Goal: Task Accomplishment & Management: Complete application form

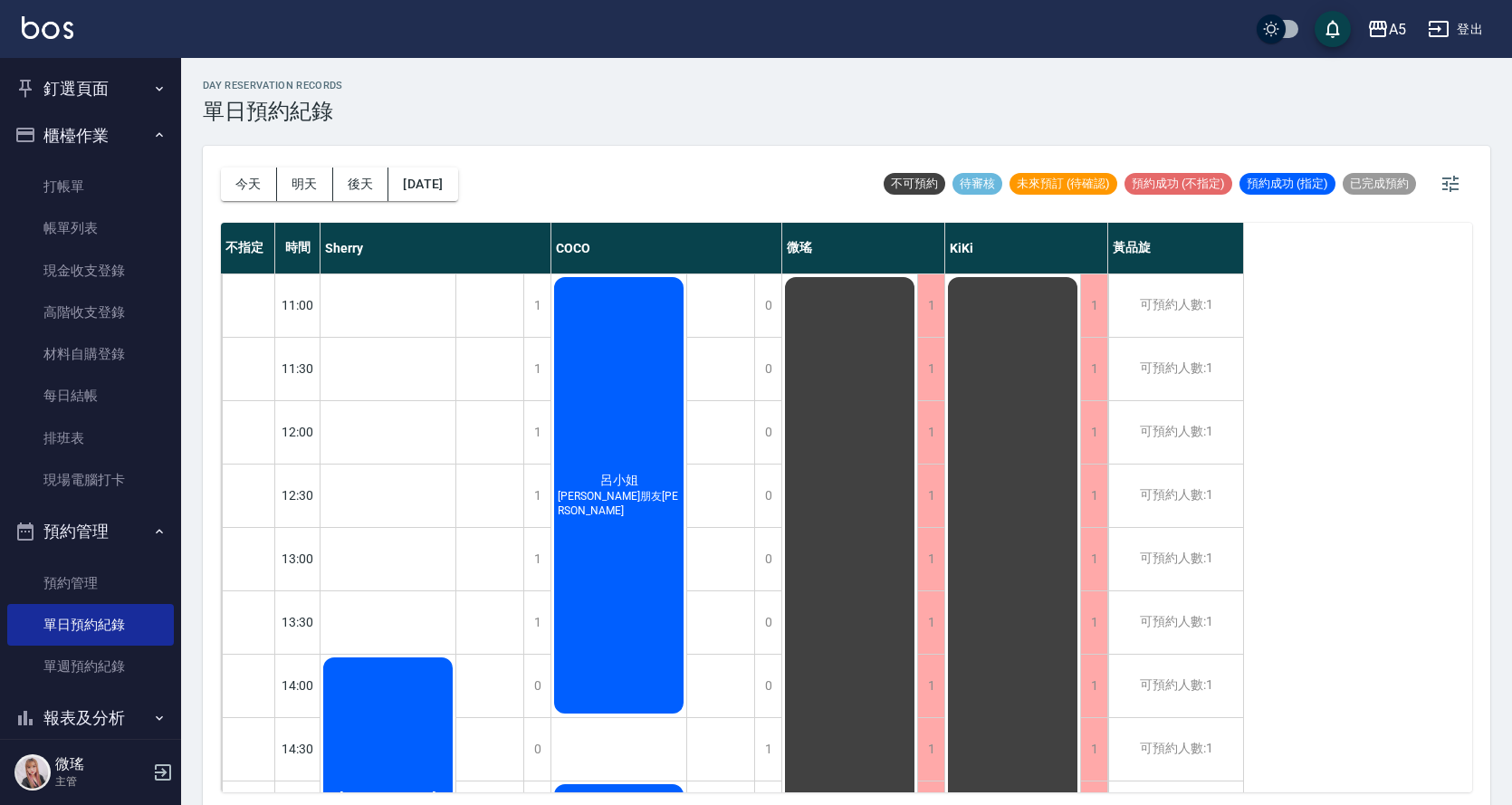
scroll to position [362, 0]
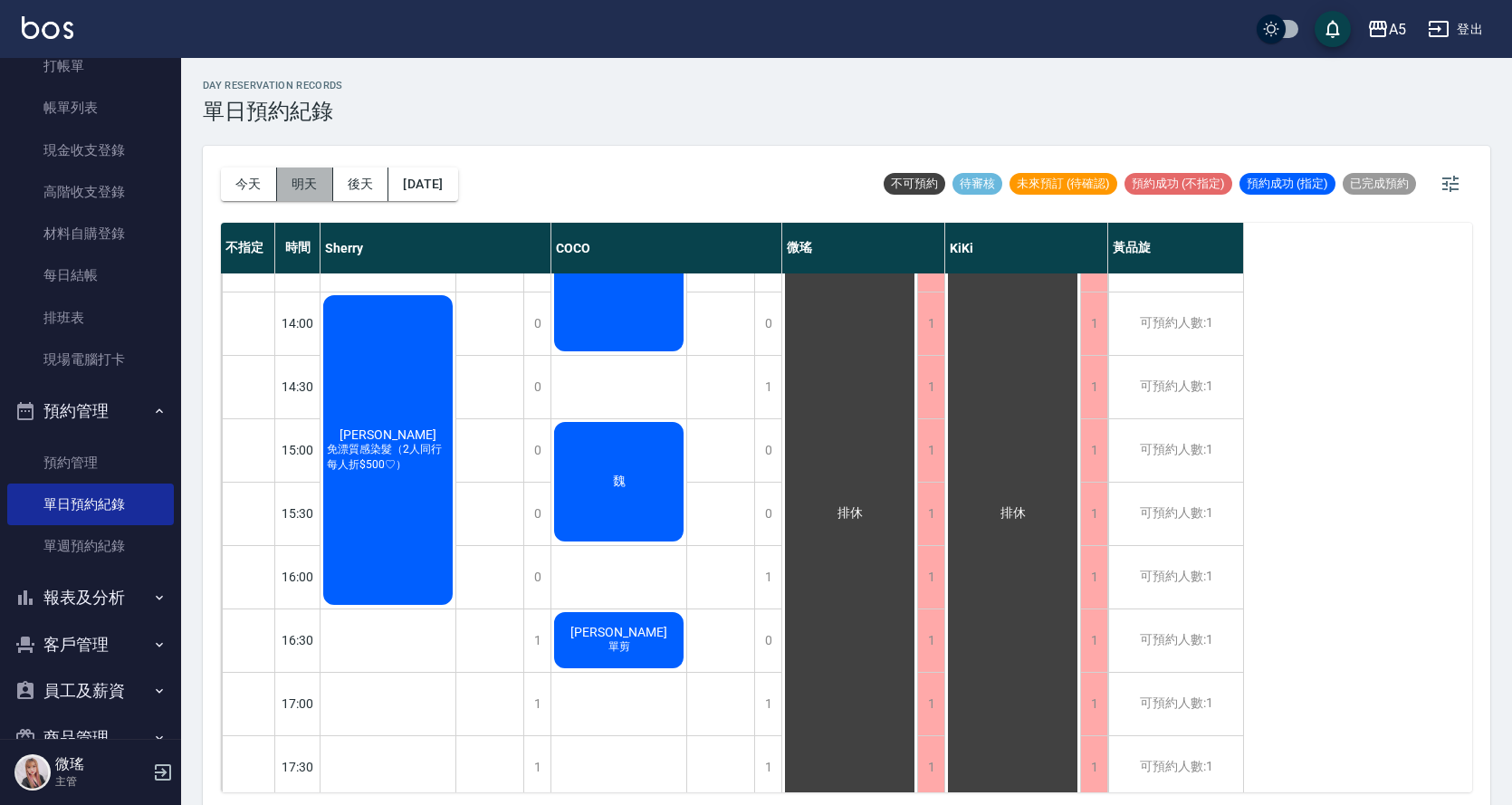
click at [294, 183] on button "明天" at bounding box center [305, 184] width 56 height 33
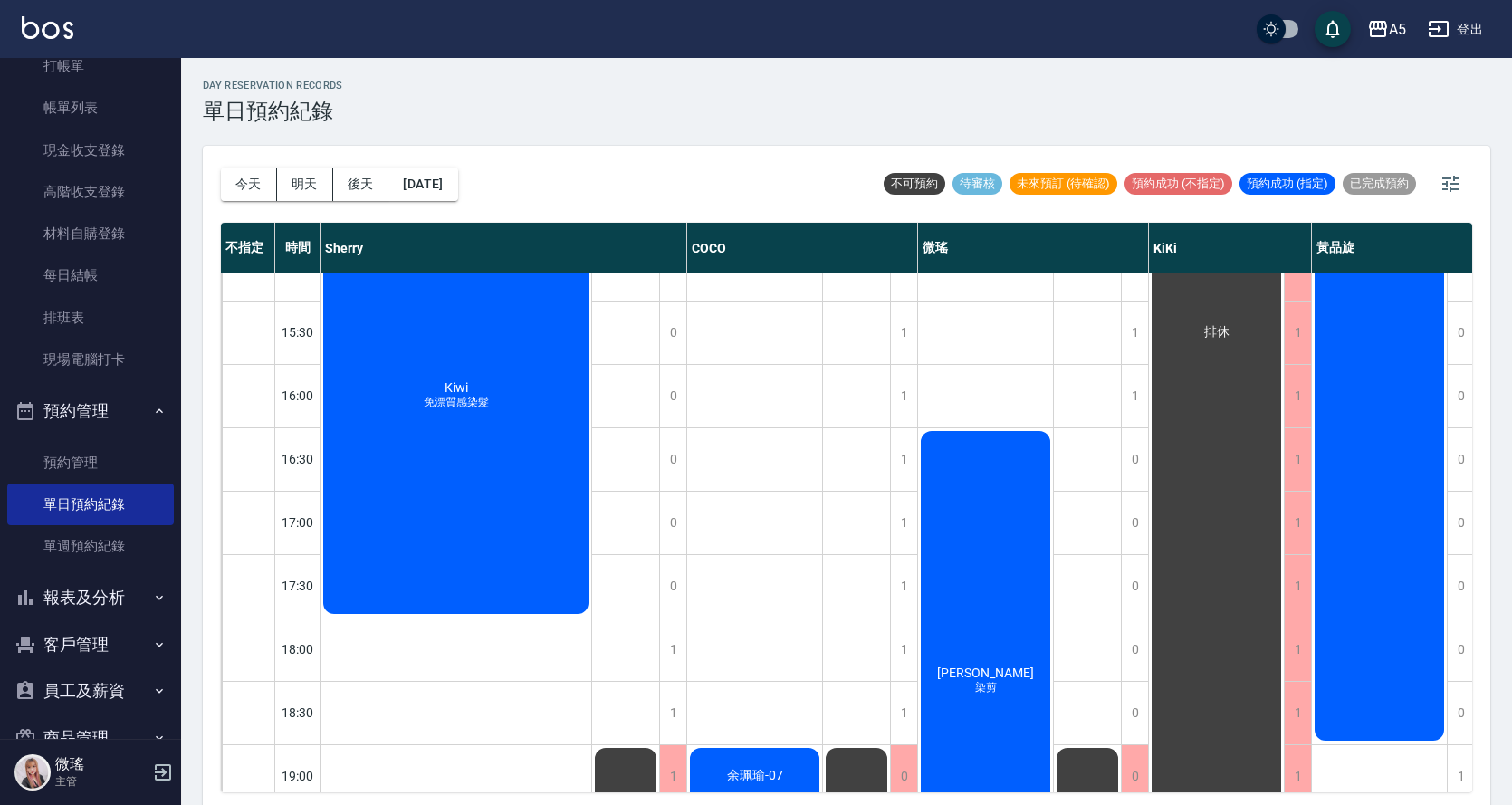
scroll to position [700, 0]
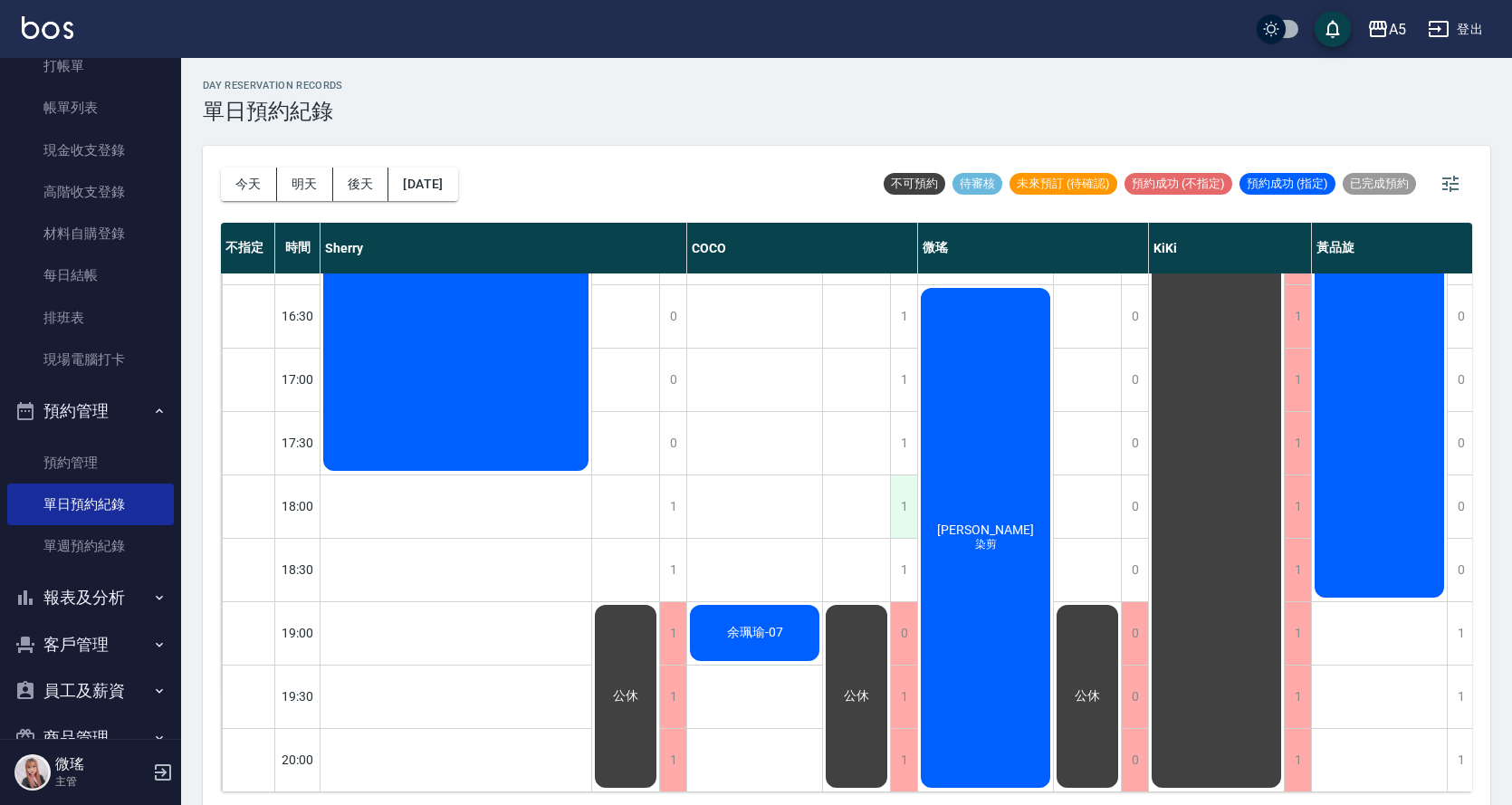
click at [896, 497] on div "1" at bounding box center [903, 507] width 27 height 63
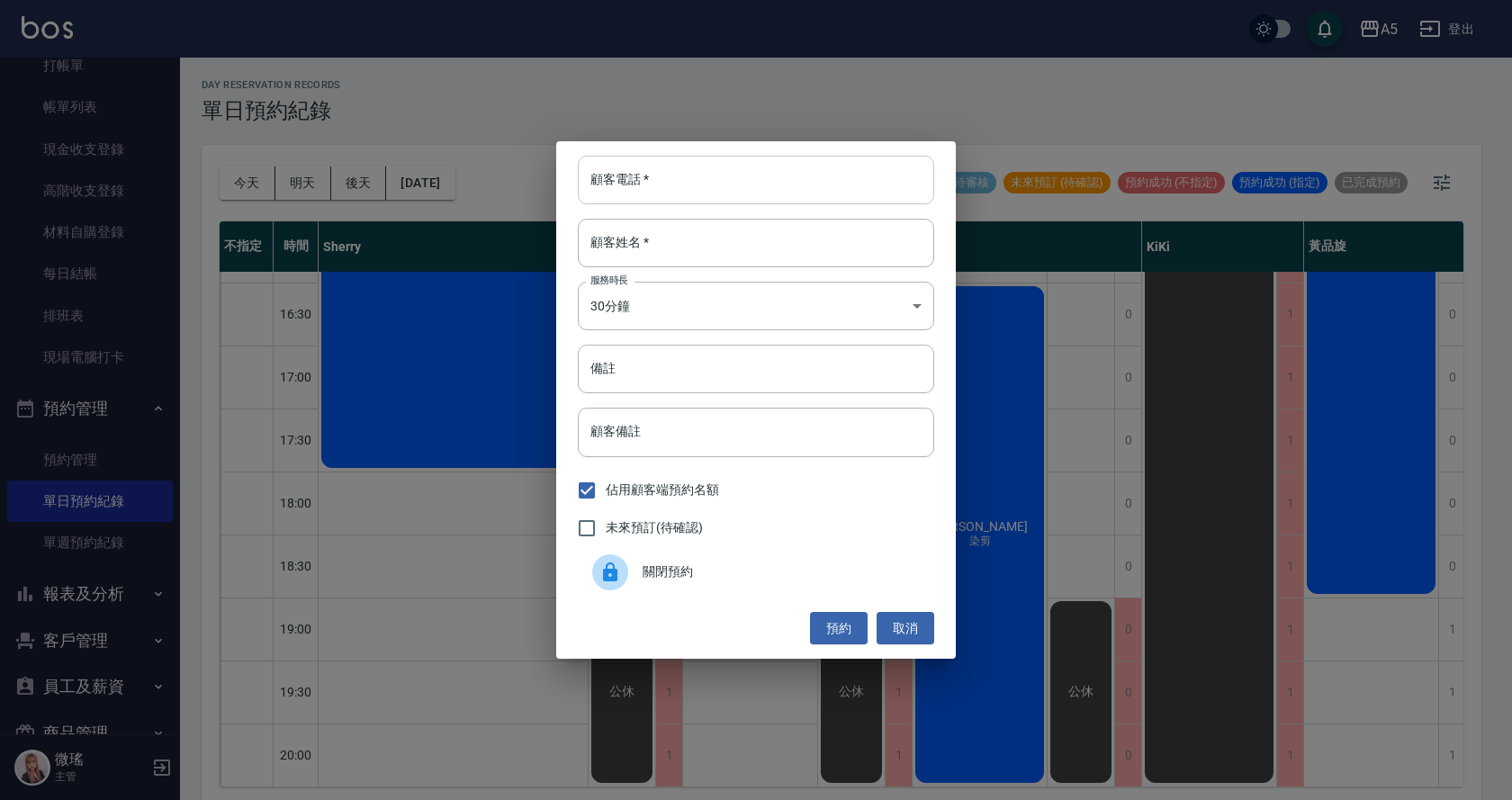
click at [714, 180] on input "顧客電話   *" at bounding box center [756, 180] width 356 height 49
type input "0953227765"
click at [722, 239] on input "顧客姓名   *" at bounding box center [756, 242] width 356 height 49
type input "x"
type input "林小姐"
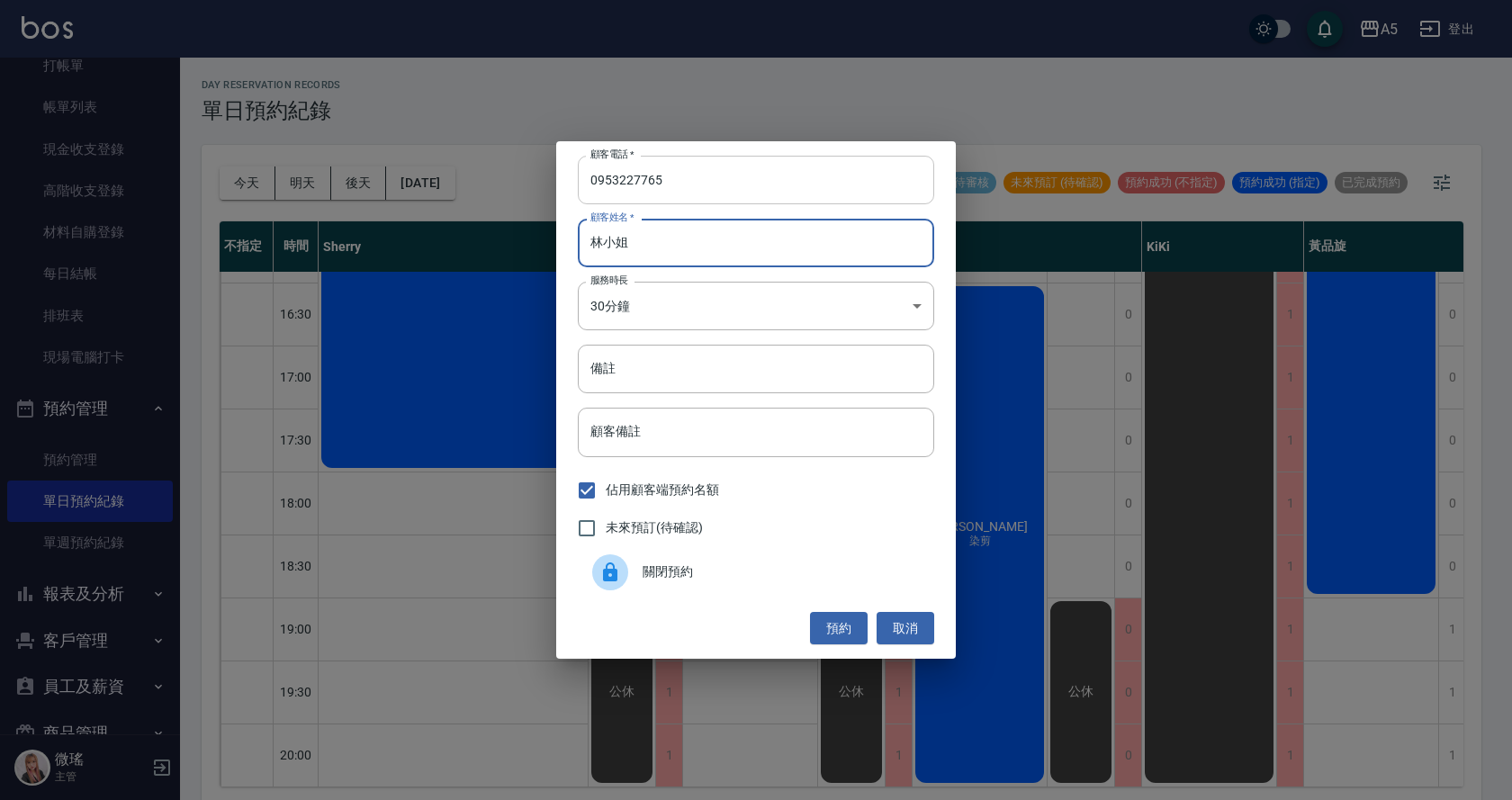
click at [728, 186] on input "0953227765" at bounding box center [756, 180] width 356 height 49
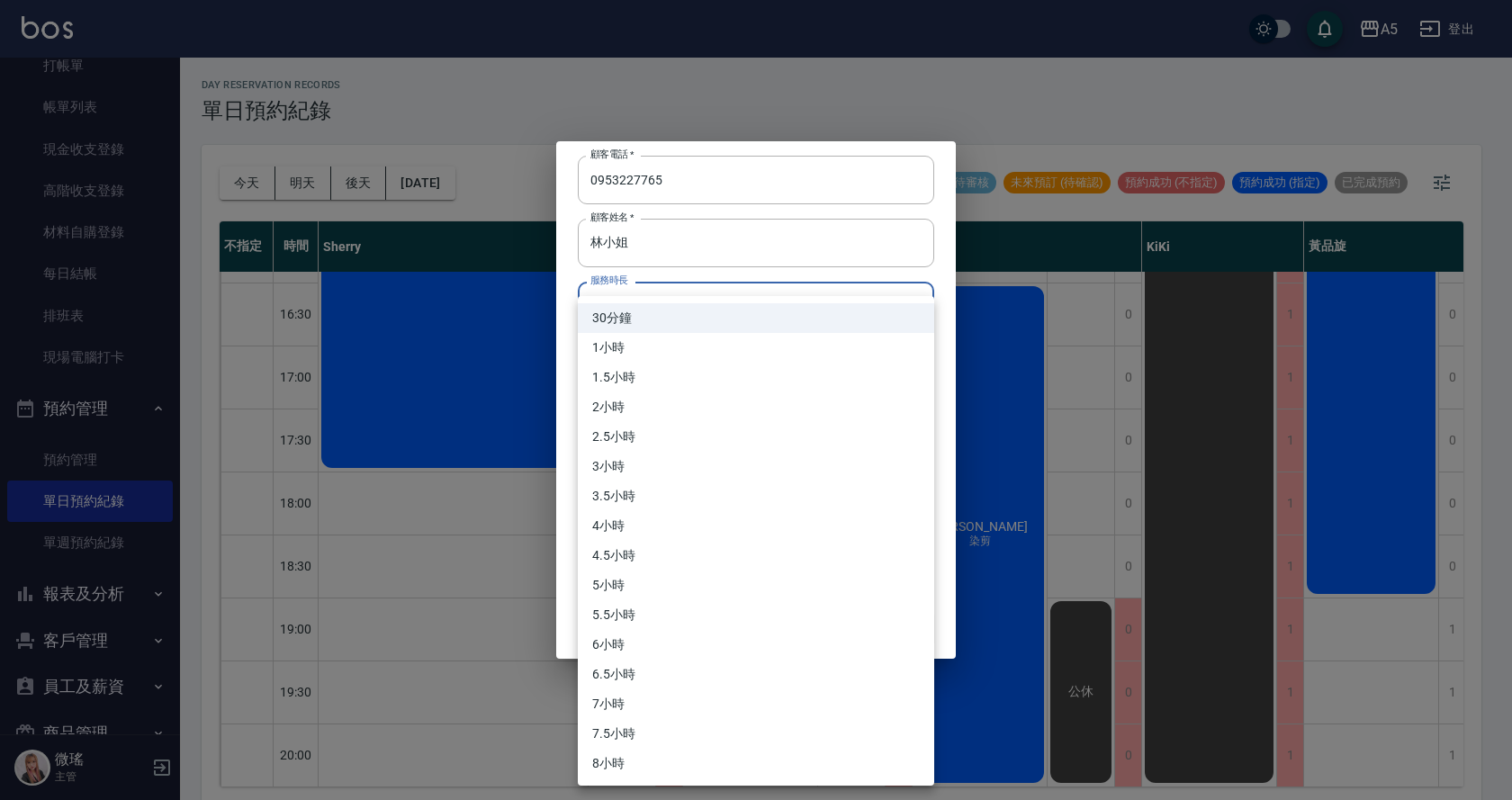
click at [693, 301] on body "A5 登出 釘選頁面 打帳單 店家日報表 設計師日報表 設計師業績月報表 櫃檯作業 打帳單 帳單列表 現金收支登錄 高階收支登錄 材料自購登錄 每日結帳 排班…" at bounding box center [756, 403] width 1512 height 806
click at [646, 405] on li "2小時" at bounding box center [756, 407] width 356 height 29
type input "4"
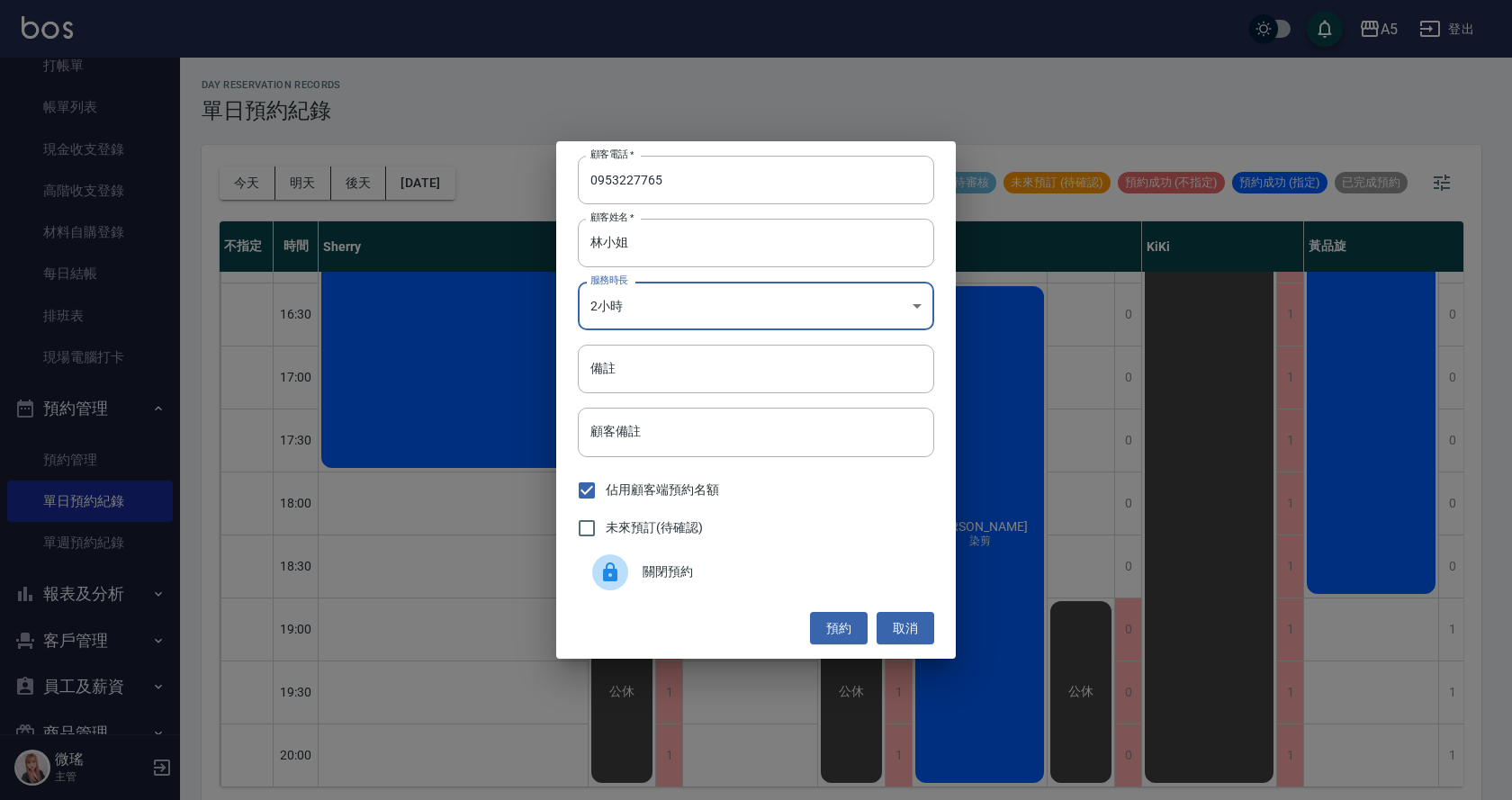
click at [653, 532] on span "未來預訂(待確認)" at bounding box center [654, 528] width 97 height 19
click at [606, 532] on input "未來預訂(待確認)" at bounding box center [586, 528] width 38 height 38
checkbox input "true"
click at [690, 378] on input "備註" at bounding box center [756, 369] width 356 height 49
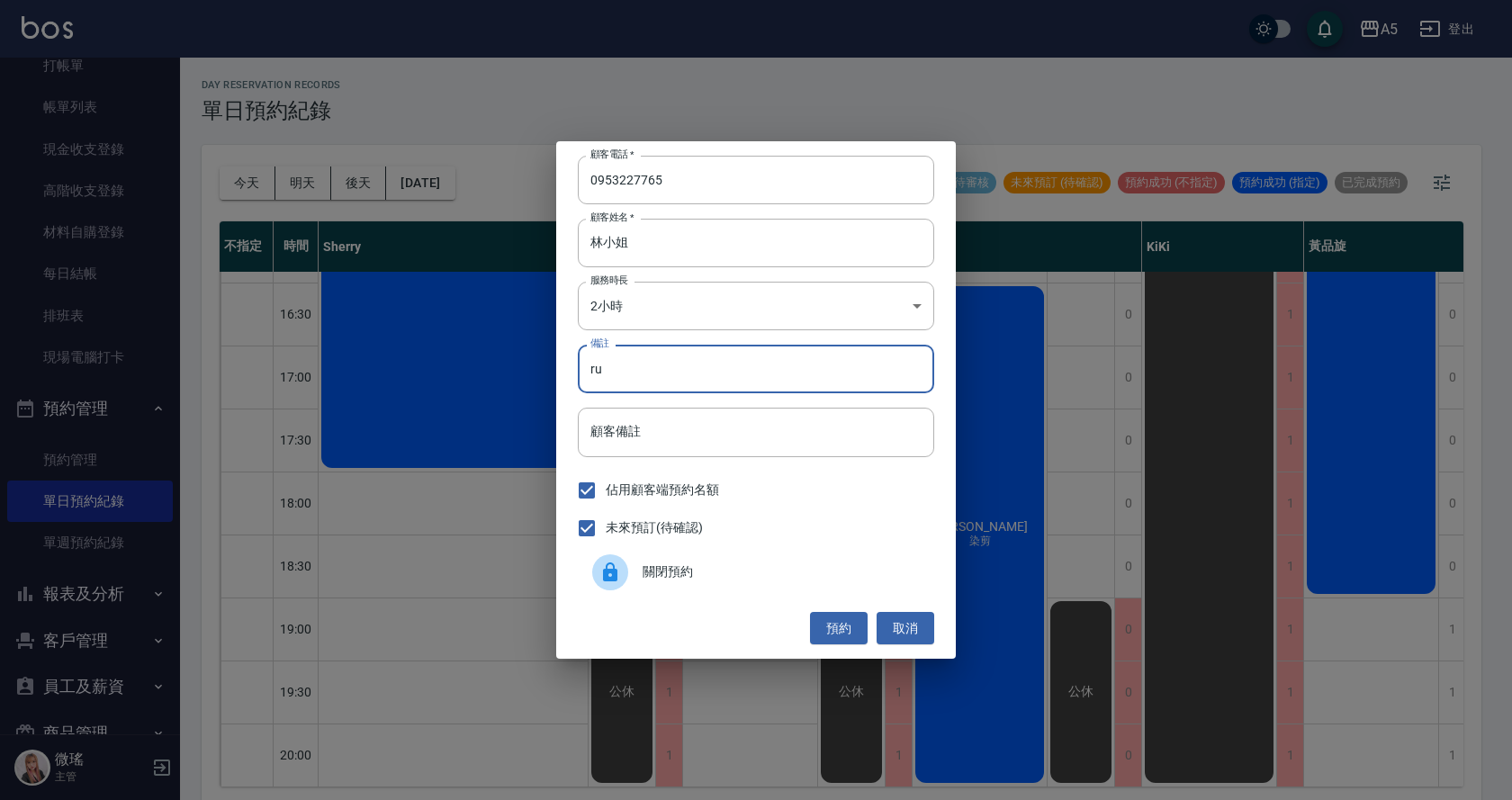
type input "r"
type input "洗剪染"
click at [850, 632] on button "預約" at bounding box center [839, 628] width 58 height 33
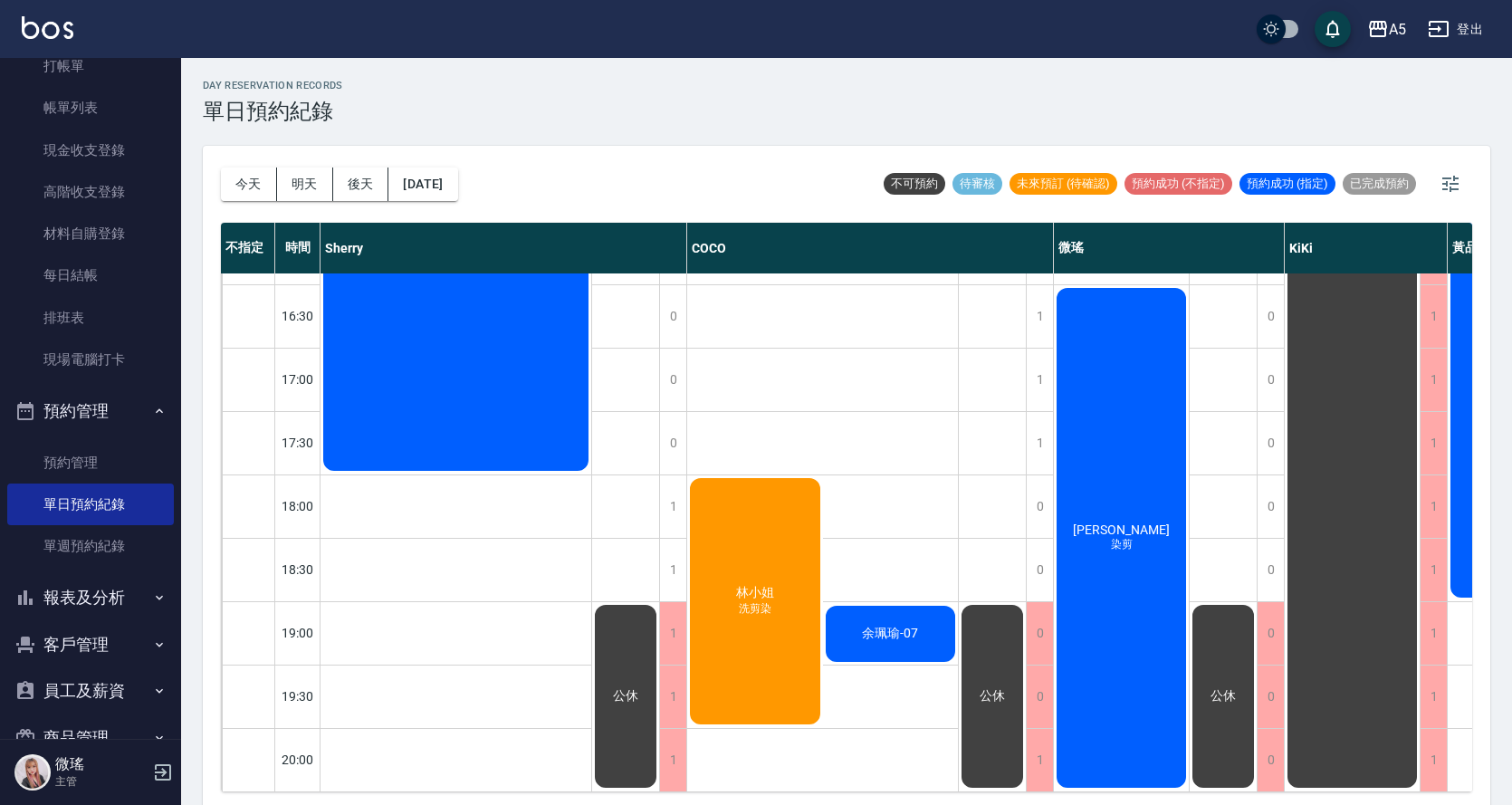
scroll to position [6, 0]
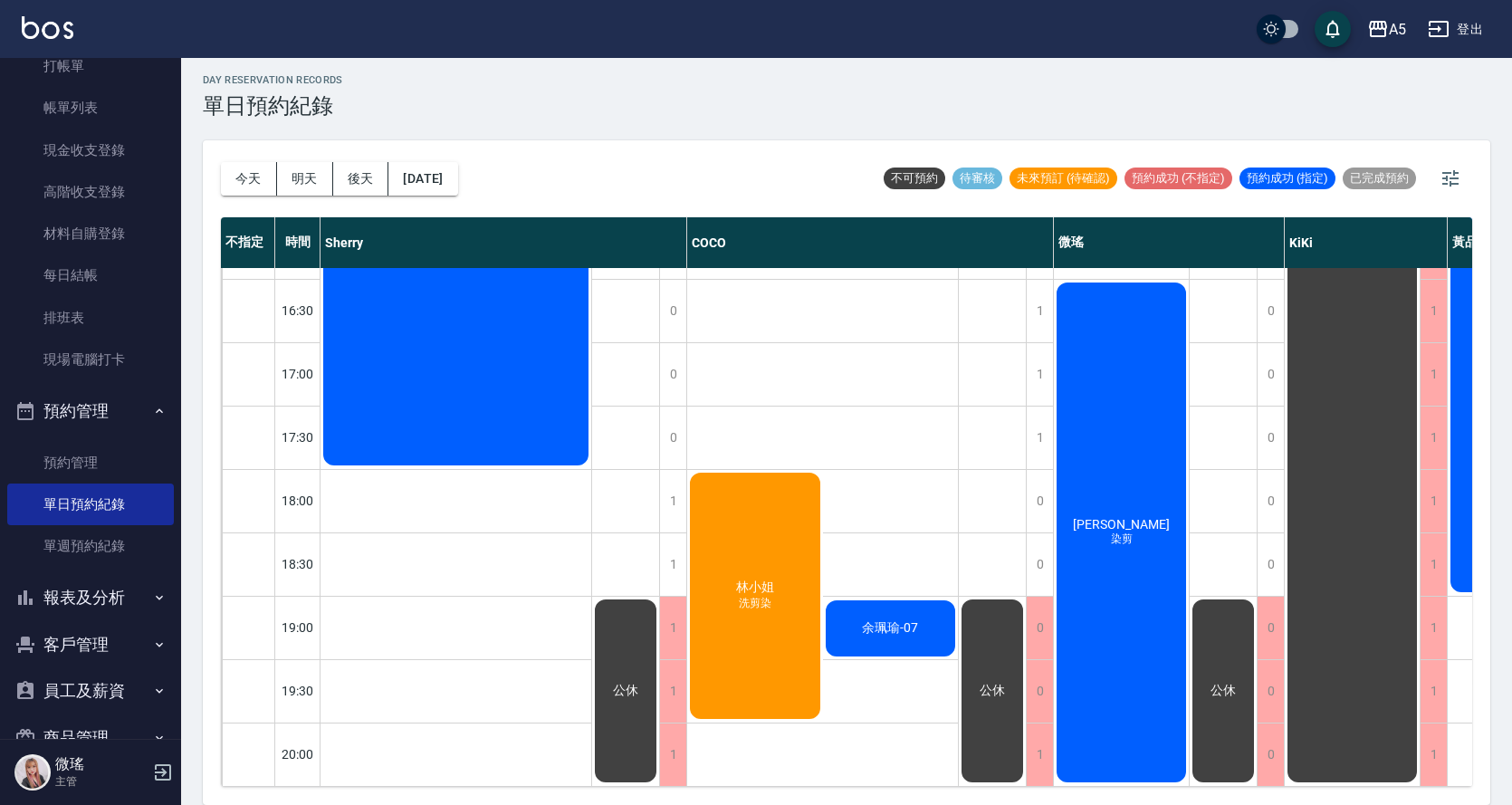
click at [778, 621] on div "[PERSON_NAME]小姐 洗剪染" at bounding box center [755, 595] width 136 height 252
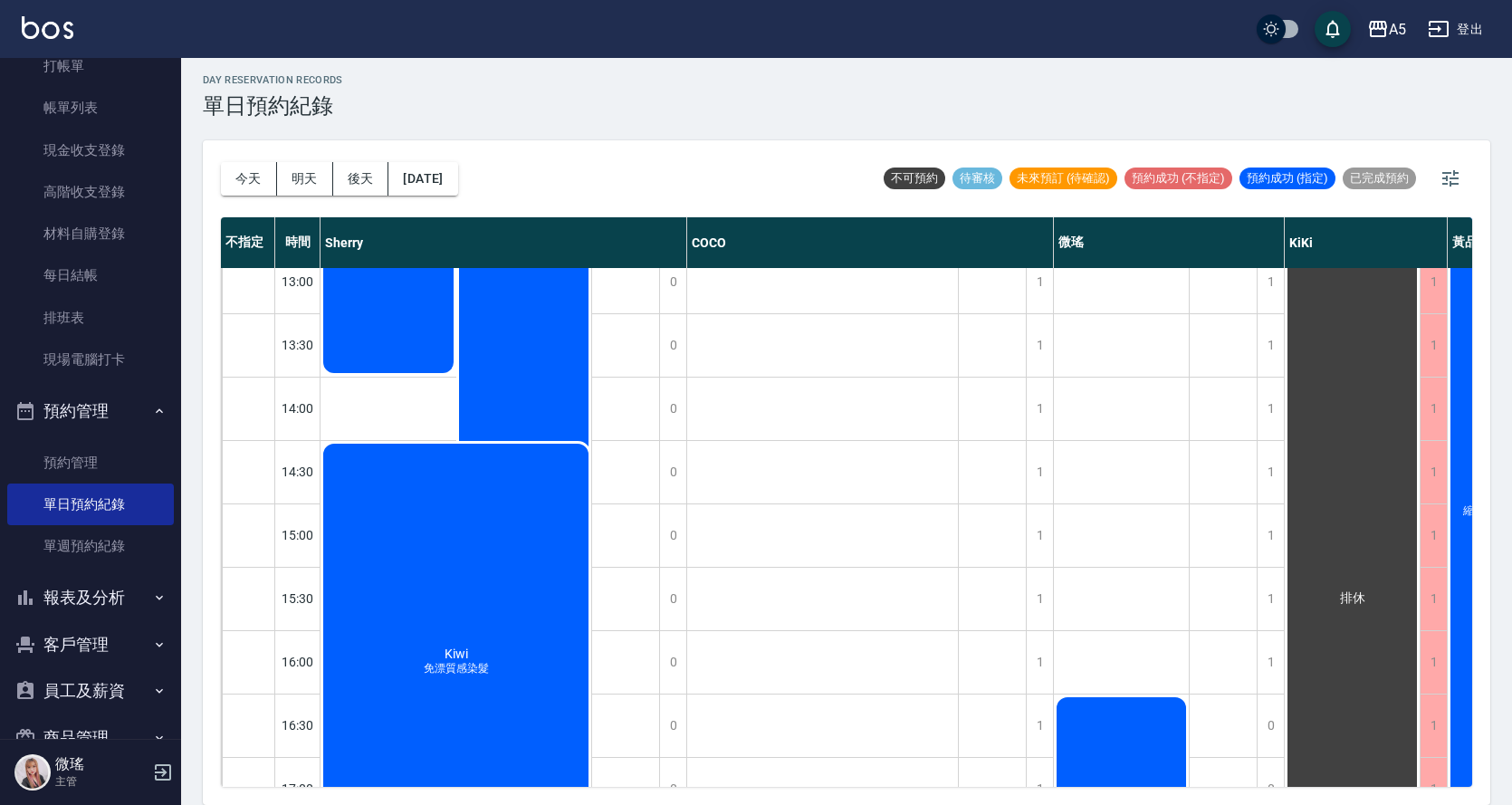
scroll to position [181, 0]
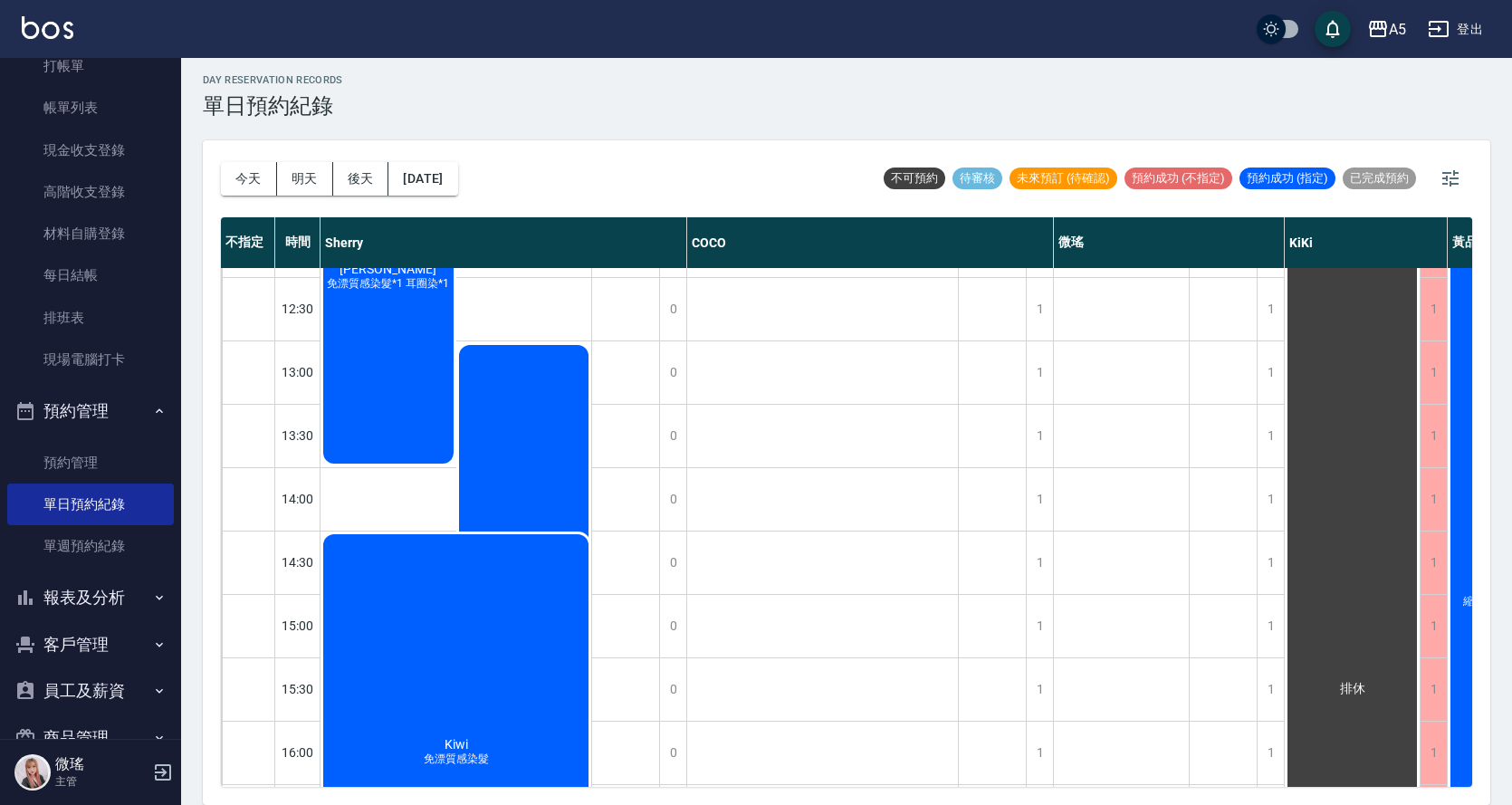
click at [627, 486] on div "公休" at bounding box center [627, 689] width 68 height 1205
click at [558, 439] on div "[PERSON_NAME] 全頭漂染" at bounding box center [523, 595] width 136 height 505
click at [426, 672] on div "Kiwi 免漂質感染髮" at bounding box center [455, 752] width 270 height 442
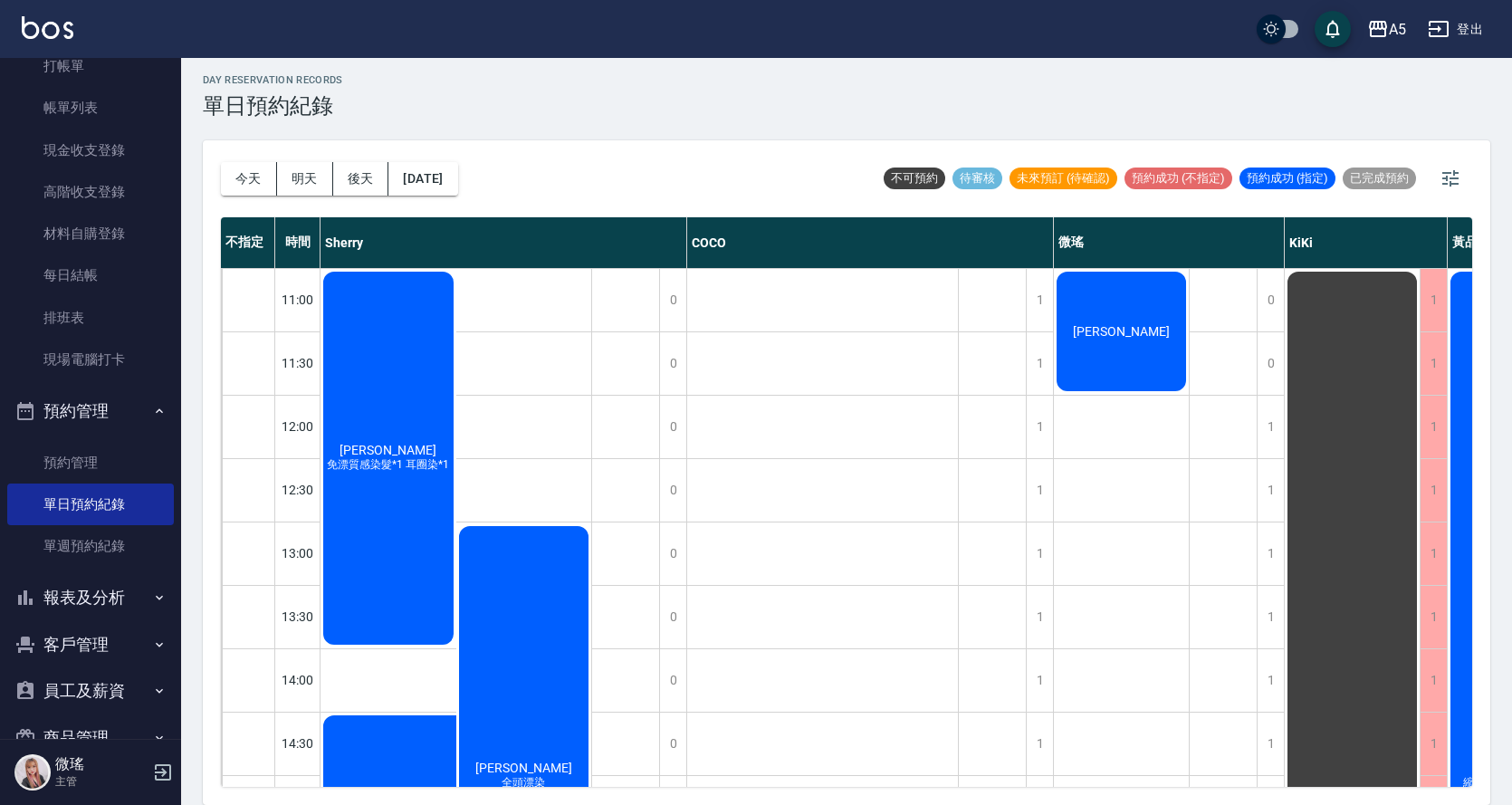
click at [498, 607] on div "[PERSON_NAME] 全頭漂染" at bounding box center [523, 775] width 136 height 505
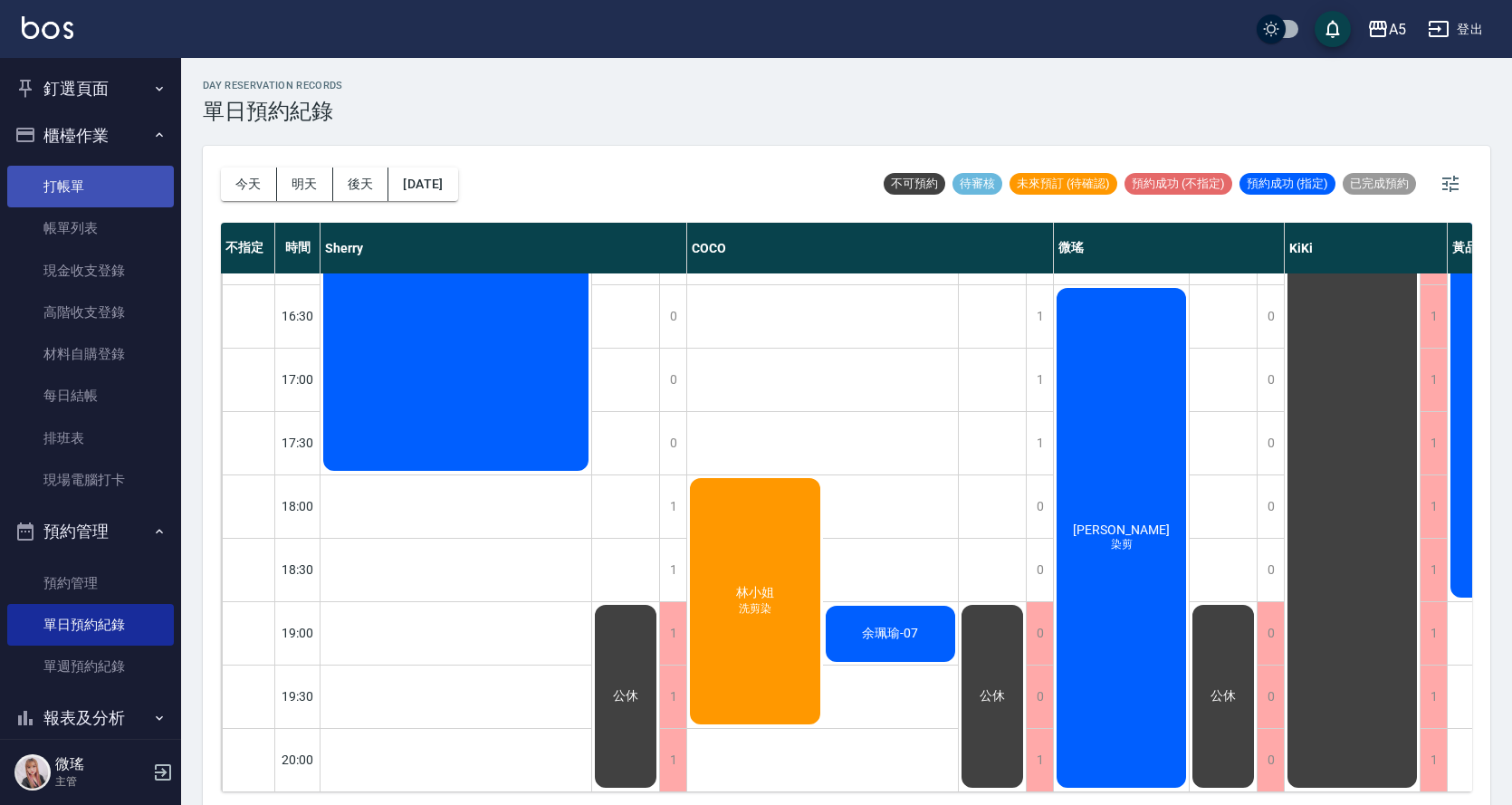
click at [62, 186] on link "打帳單" at bounding box center [90, 186] width 166 height 42
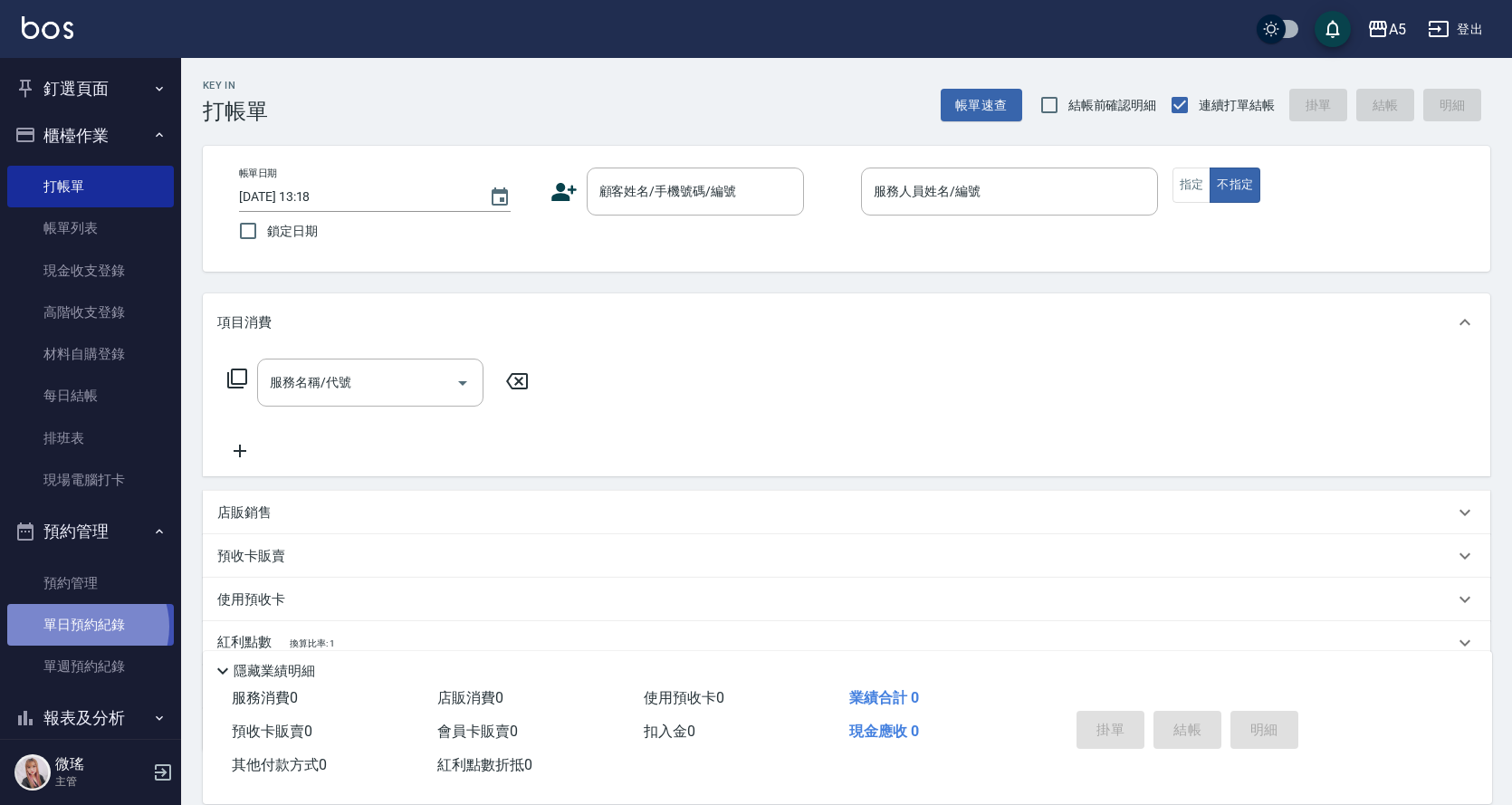
click at [86, 627] on link "單日預約紀錄" at bounding box center [90, 624] width 166 height 42
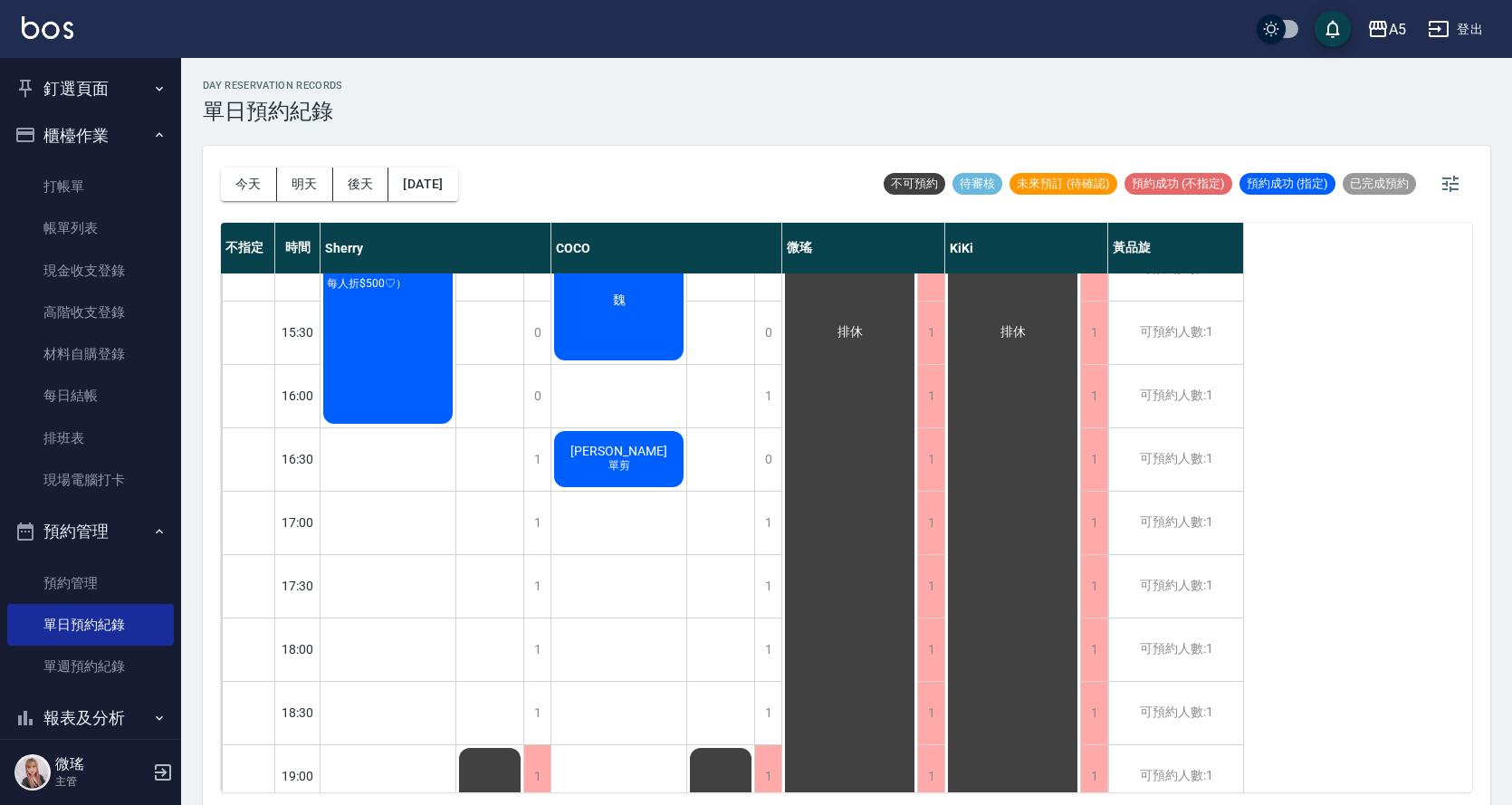
scroll to position [634, 0]
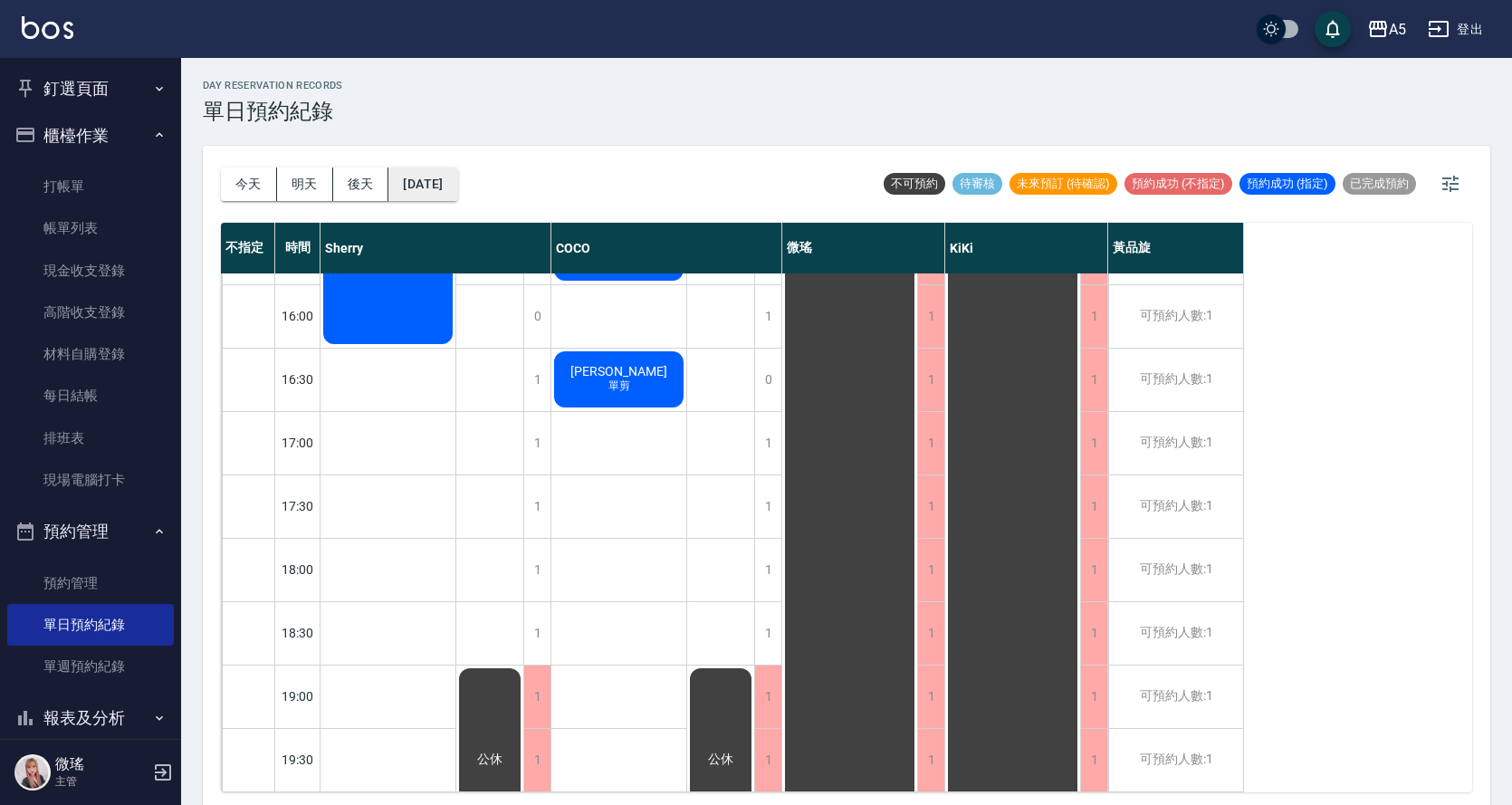
click at [441, 174] on button "[DATE]" at bounding box center [423, 184] width 69 height 33
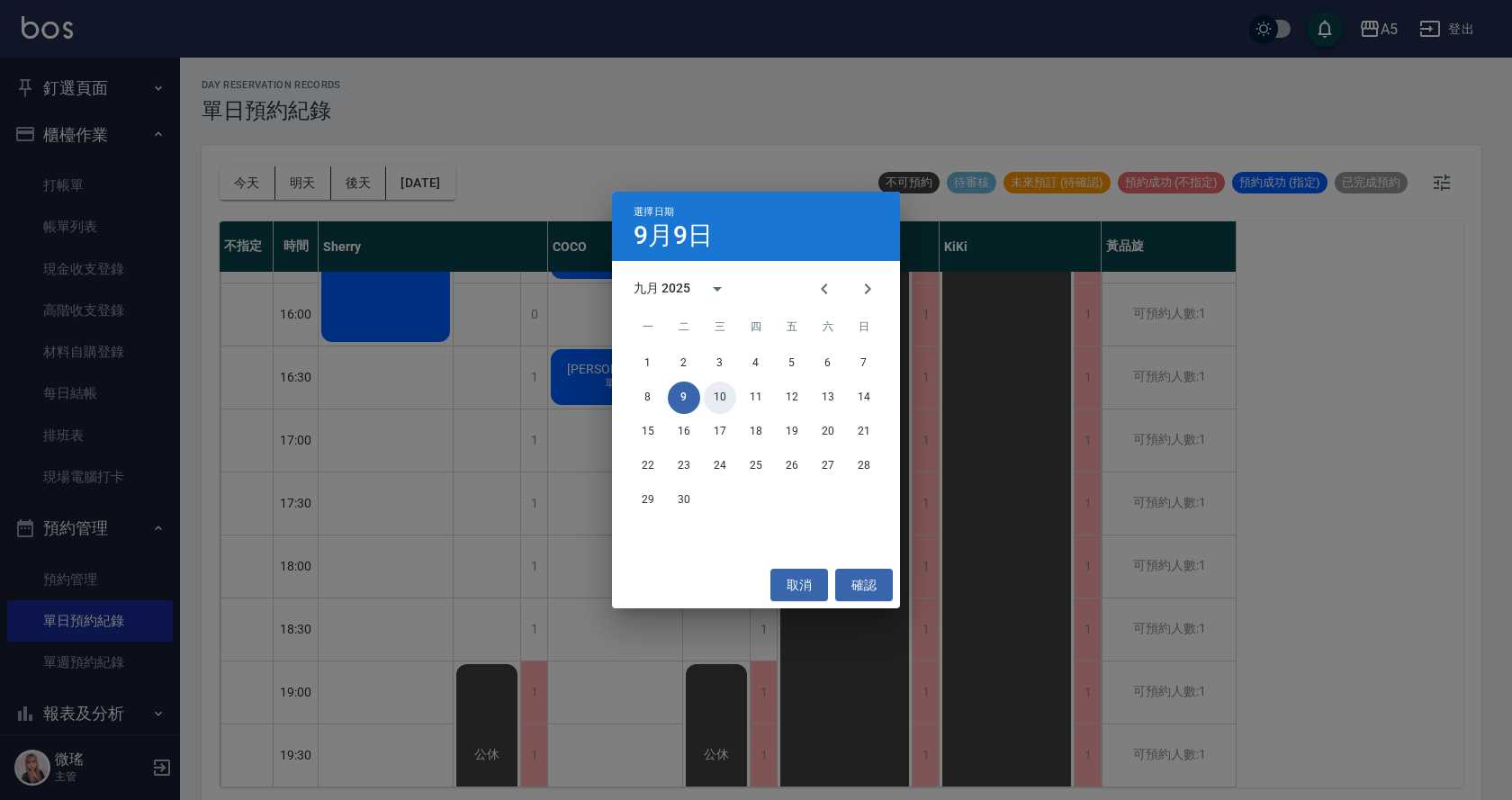
click at [727, 393] on button "10" at bounding box center [719, 397] width 32 height 32
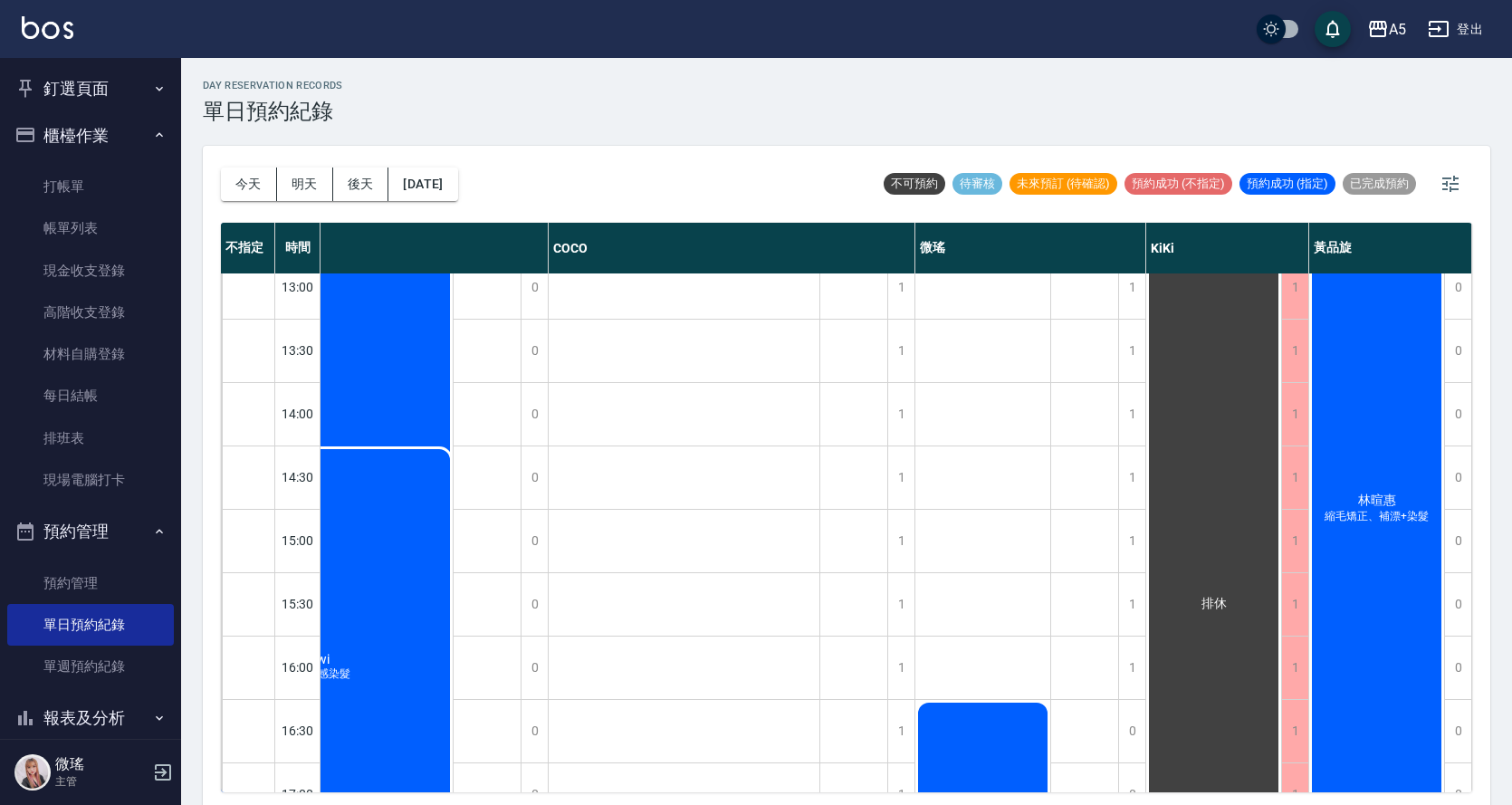
scroll to position [700, 148]
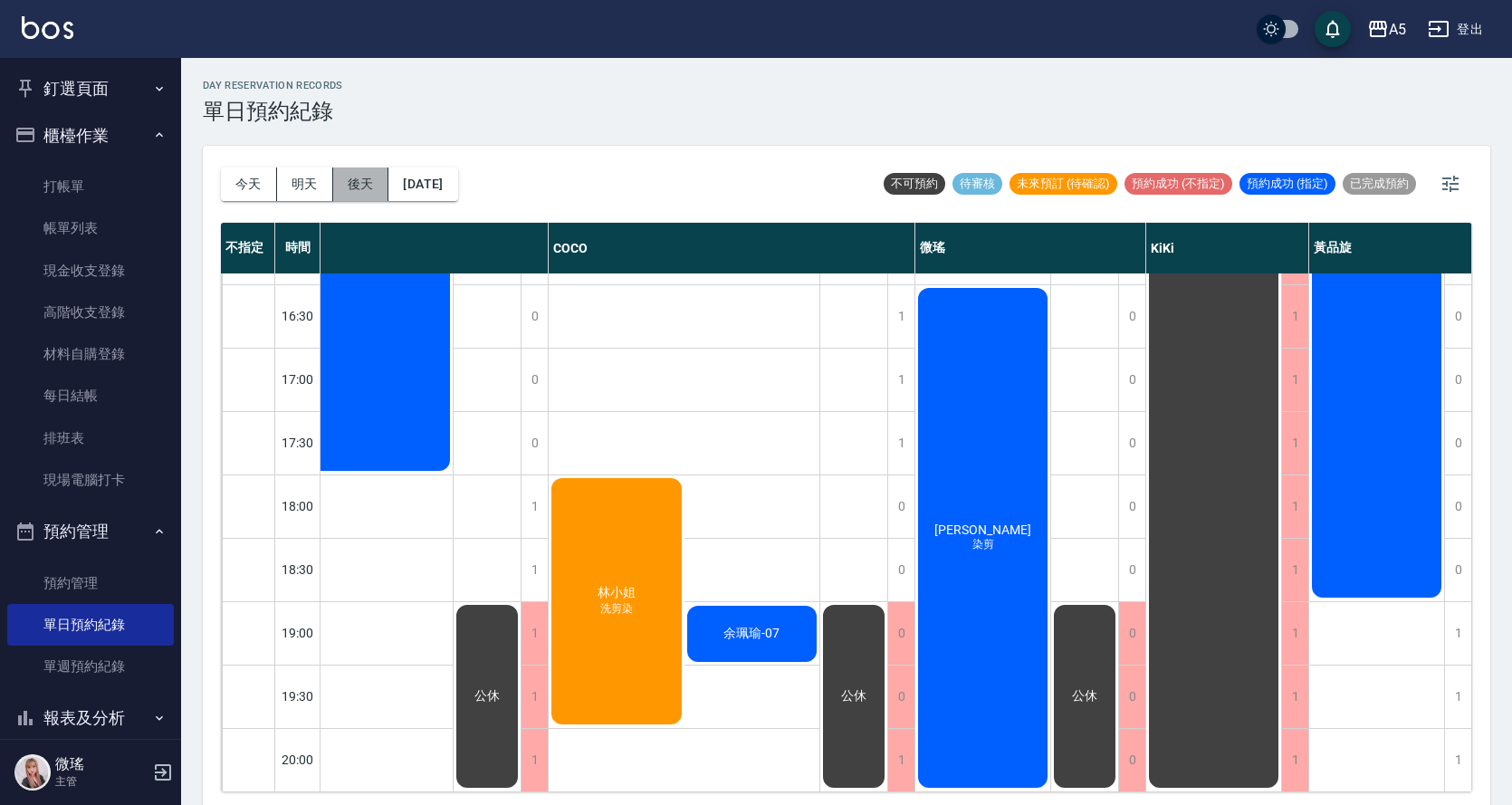
click at [344, 190] on button "後天" at bounding box center [361, 184] width 56 height 33
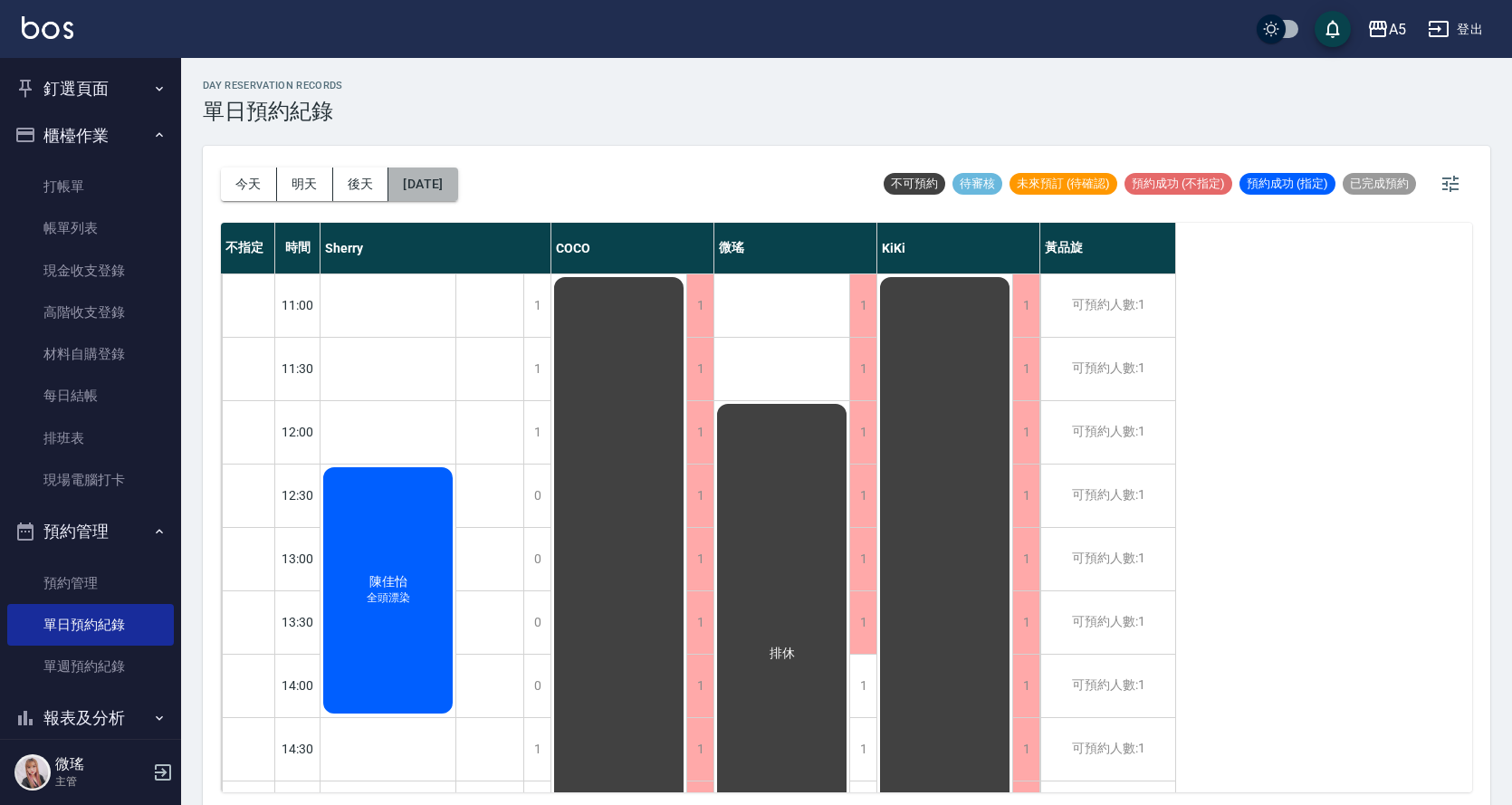
click at [457, 188] on button "[DATE]" at bounding box center [423, 184] width 69 height 33
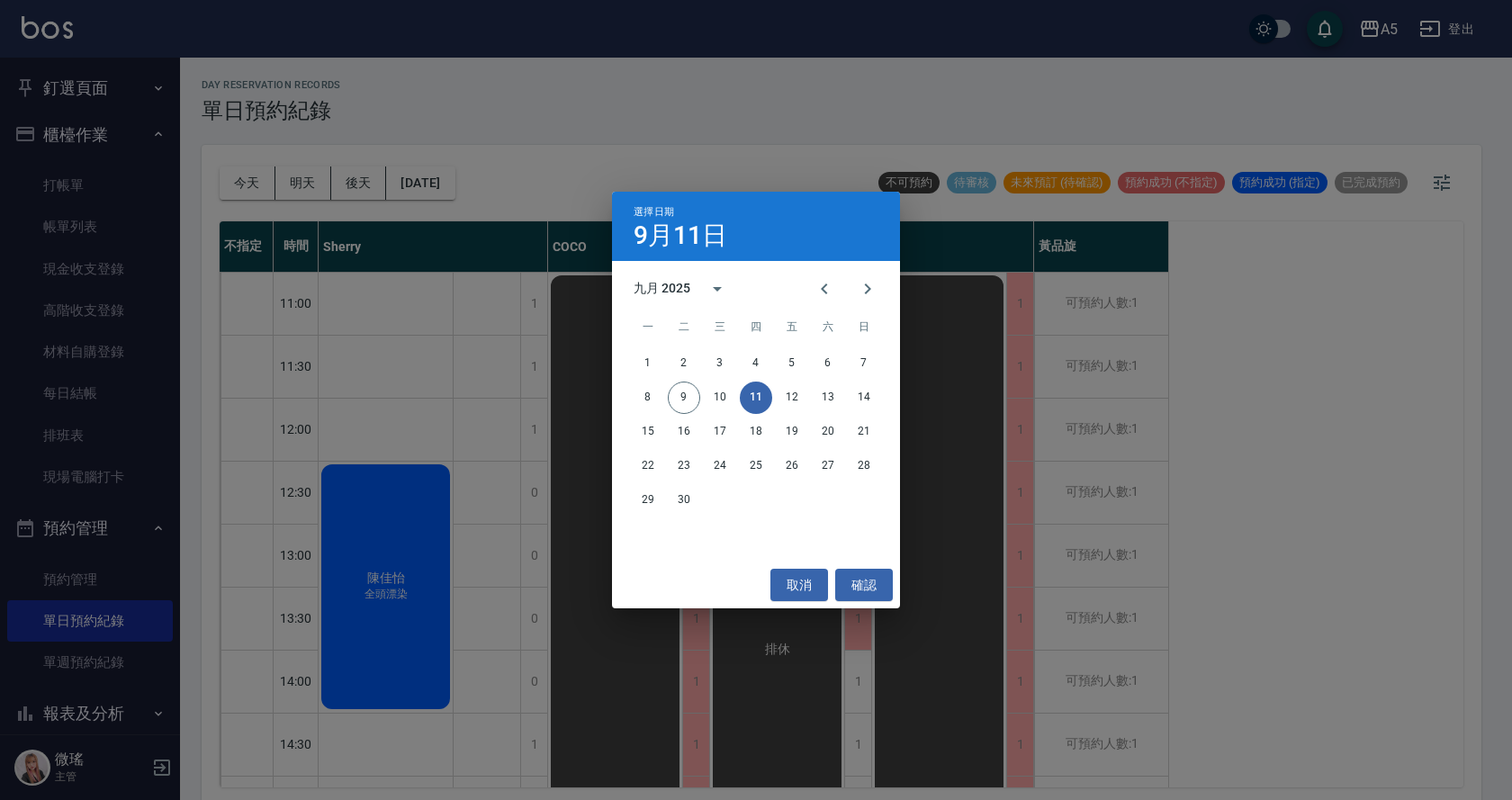
click at [1251, 439] on div "選擇日期 [DATE] 九月 2025 一 二 三 四 五 六 日 1 2 3 4 5 6 7 8 9 10 11 12 13 14 15 16 17 18 …" at bounding box center [756, 400] width 1512 height 800
